Goal: Information Seeking & Learning: Compare options

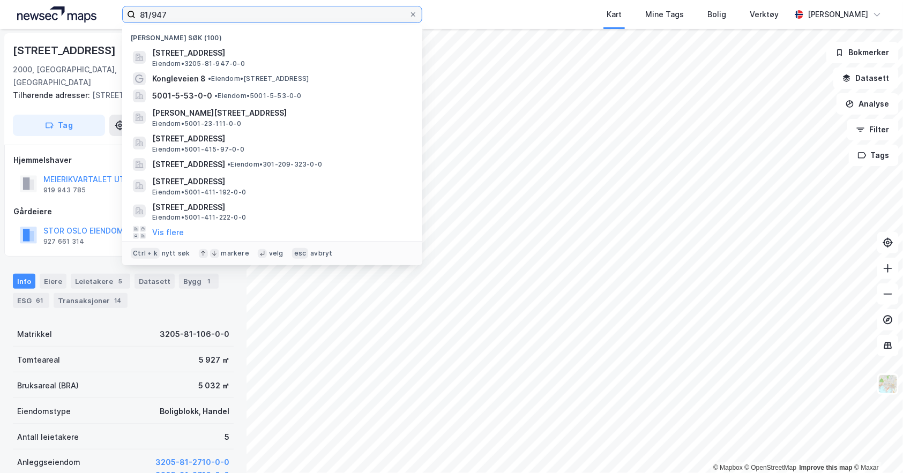
drag, startPoint x: 169, startPoint y: 6, endPoint x: 118, endPoint y: 14, distance: 51.0
click at [119, 14] on div "81/947 Nylige søk (100) [STREET_ADDRESS], LILLESTRØM Eiendom • 3205-81-947-0-0 …" at bounding box center [451, 14] width 903 height 29
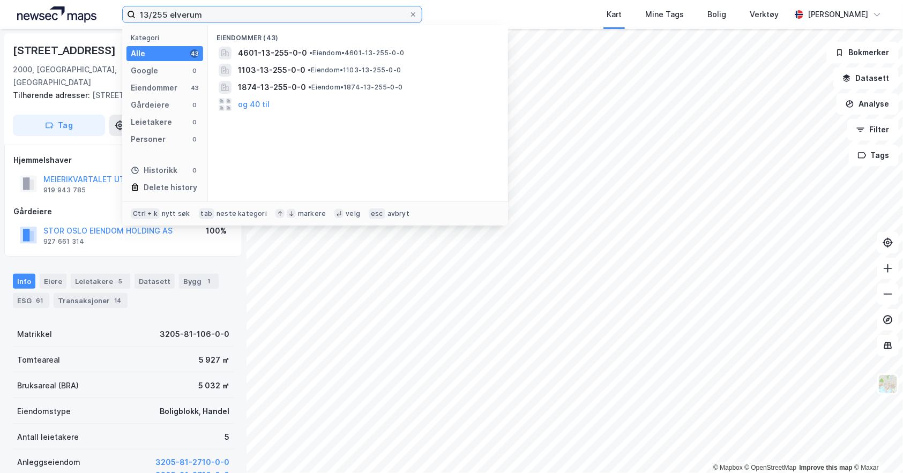
type input "13/255 elverum"
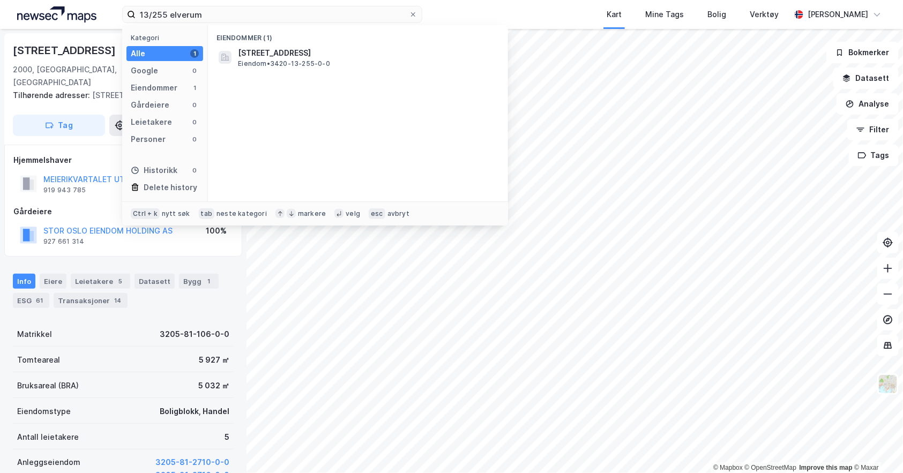
click at [258, 47] on span "[STREET_ADDRESS]" at bounding box center [366, 53] width 257 height 13
